Goal: Information Seeking & Learning: Learn about a topic

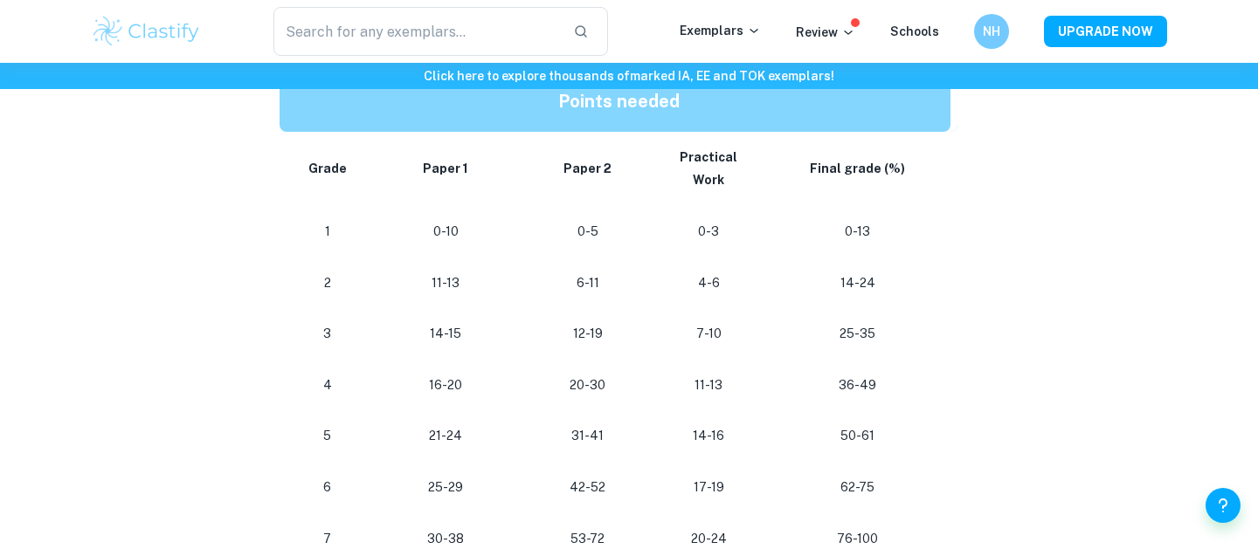
scroll to position [951, 0]
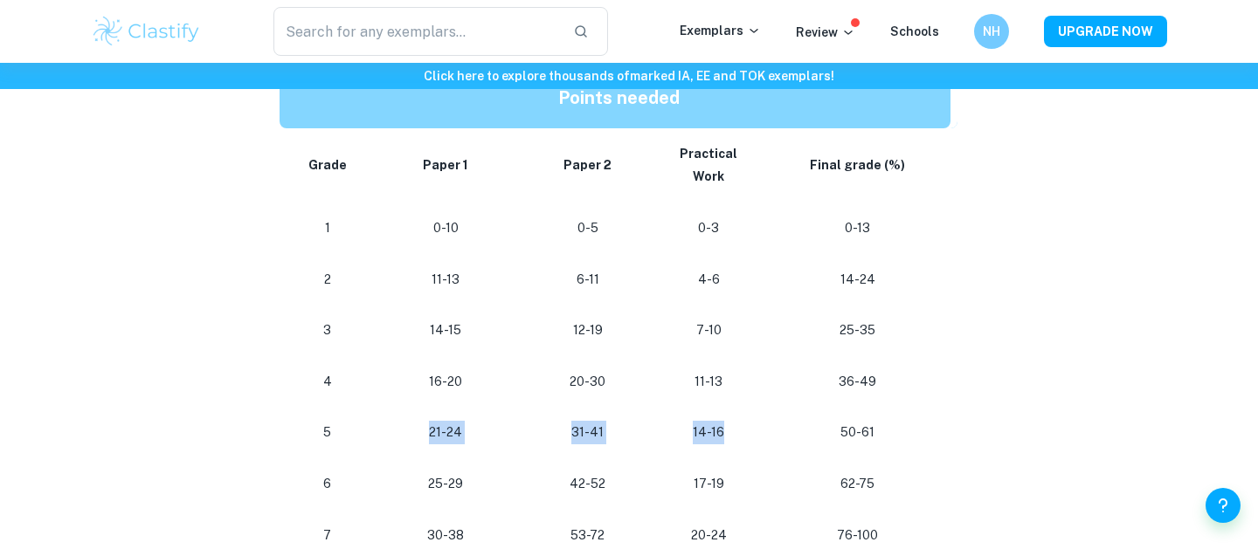
drag, startPoint x: 365, startPoint y: 430, endPoint x: 740, endPoint y: 442, distance: 375.0
click at [740, 442] on tr "[PHONE_NUMBER] [PHONE_NUMBER]" at bounding box center [619, 433] width 678 height 52
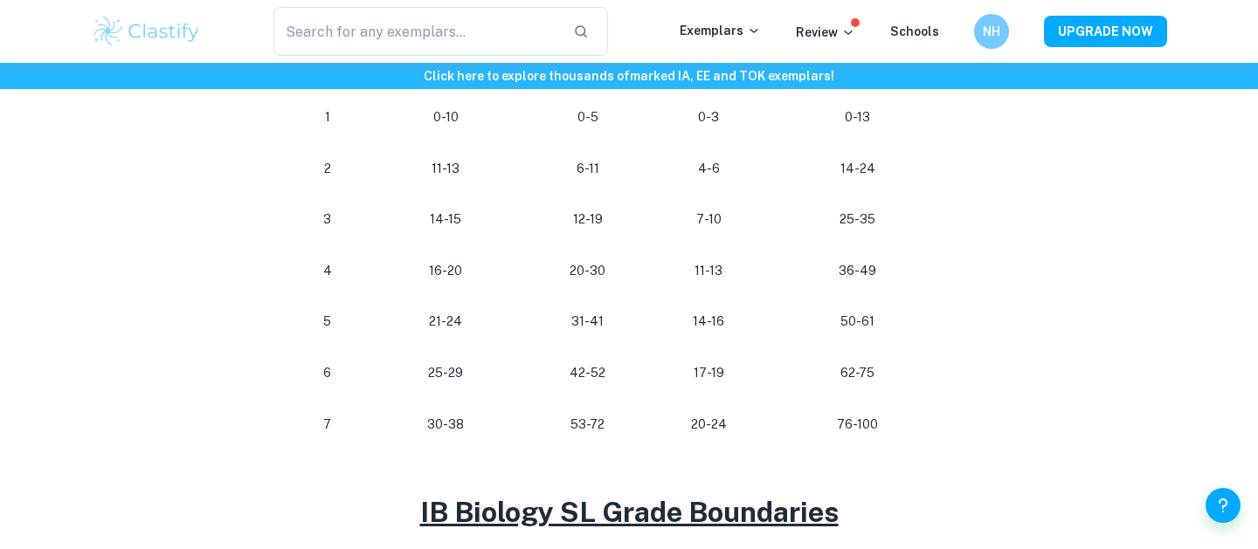
click at [788, 287] on td "36-49" at bounding box center [861, 271] width 193 height 52
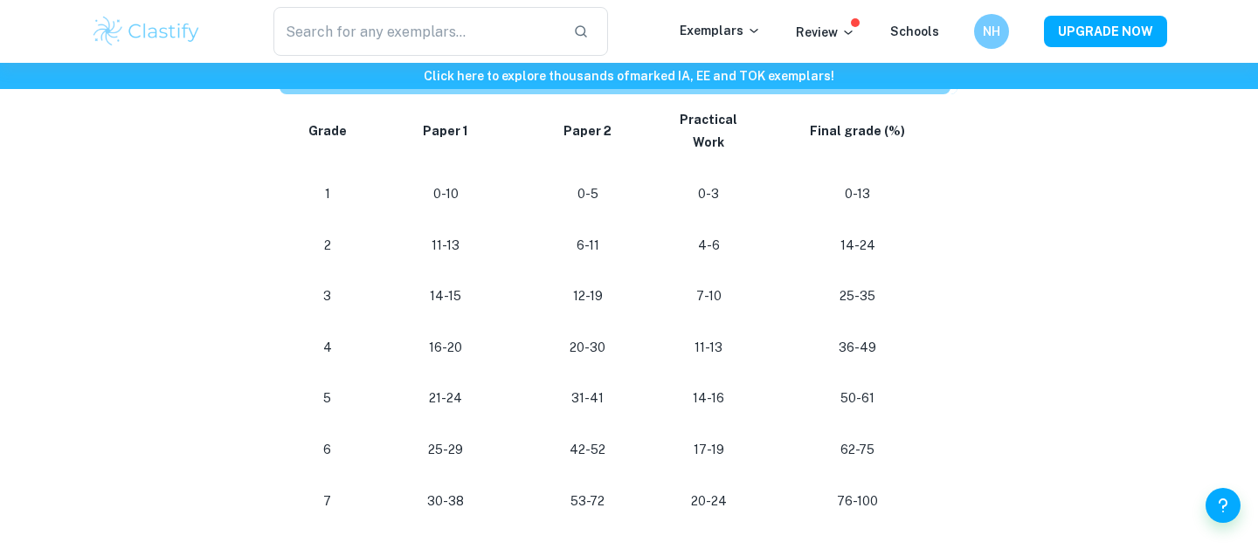
scroll to position [990, 0]
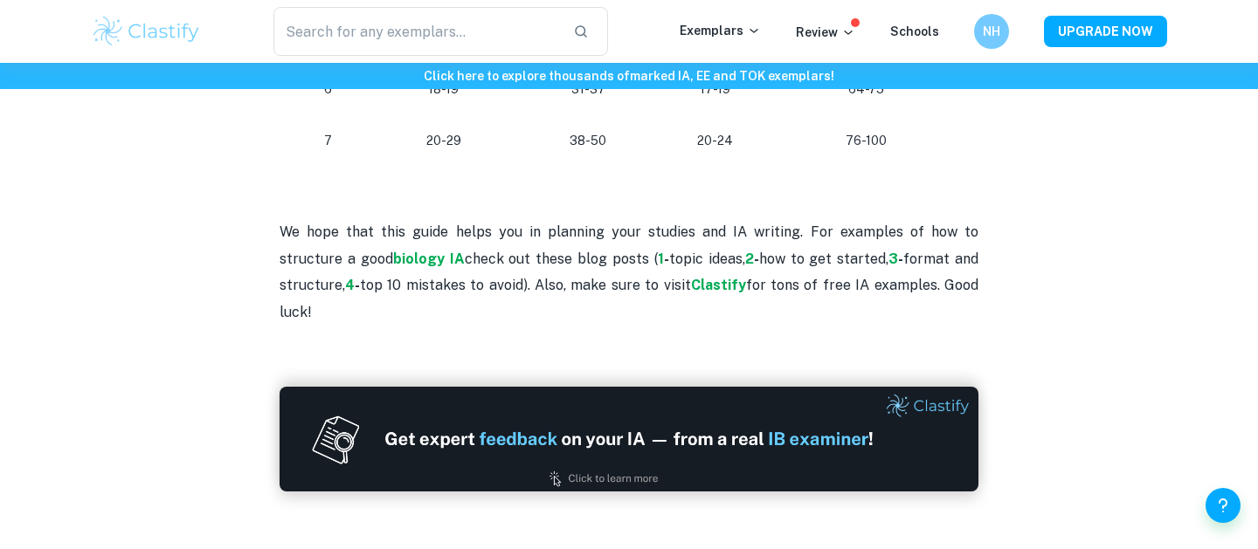
scroll to position [1925, 0]
